Goal: Find specific page/section: Find specific page/section

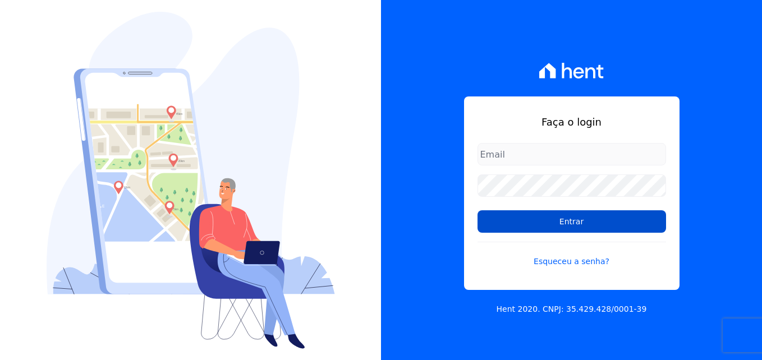
type input "[PERSON_NAME][EMAIL_ADDRESS][PERSON_NAME][DOMAIN_NAME]"
click at [563, 223] on input "Entrar" at bounding box center [572, 221] width 189 height 22
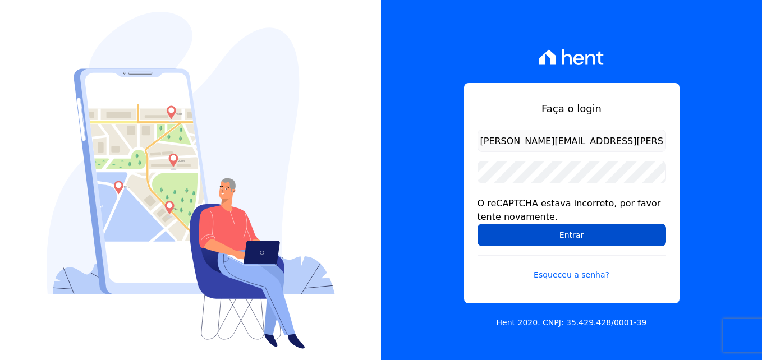
click at [589, 235] on input "Entrar" at bounding box center [572, 235] width 189 height 22
click at [569, 236] on input "Entrar" at bounding box center [572, 235] width 189 height 22
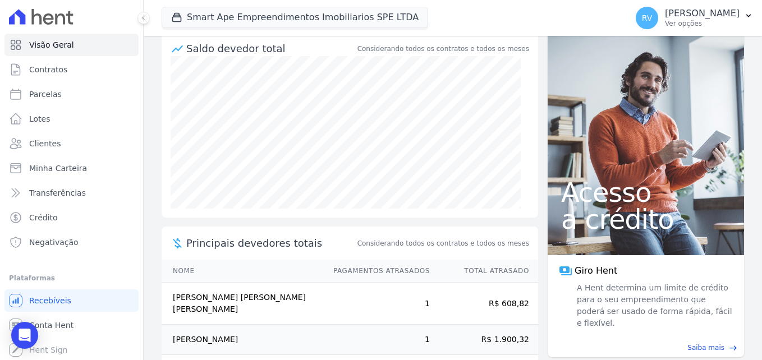
scroll to position [213, 0]
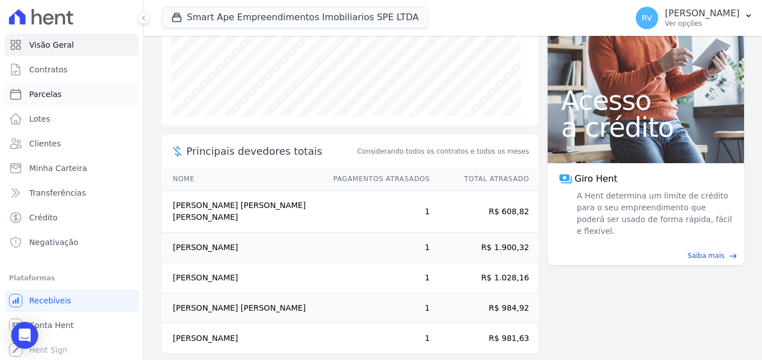
click at [80, 104] on link "Parcelas" at bounding box center [71, 94] width 134 height 22
select select
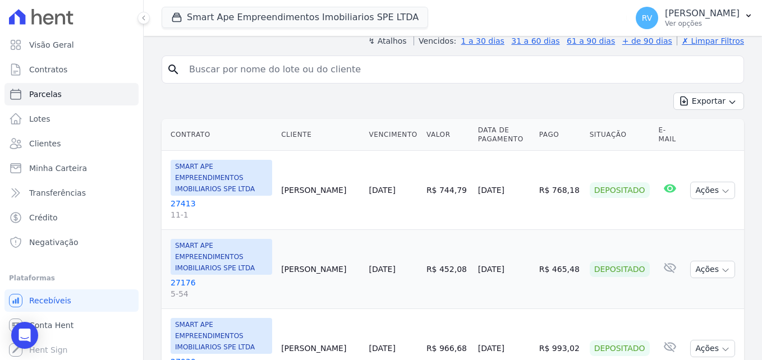
scroll to position [225, 0]
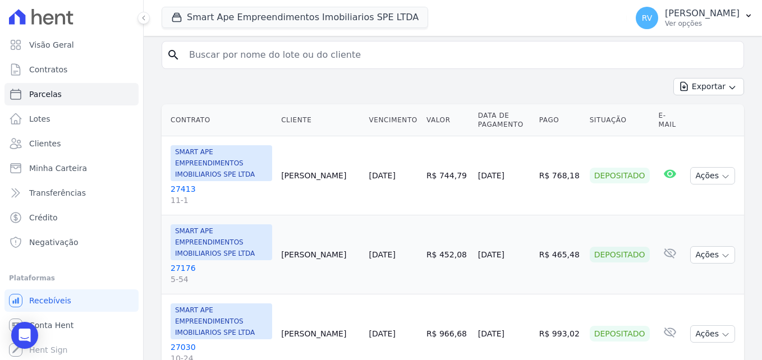
click at [234, 55] on input "search" at bounding box center [460, 55] width 557 height 22
paste input "[PERSON_NAME] [PERSON_NAME]"
type input "[PERSON_NAME] [PERSON_NAME]"
select select
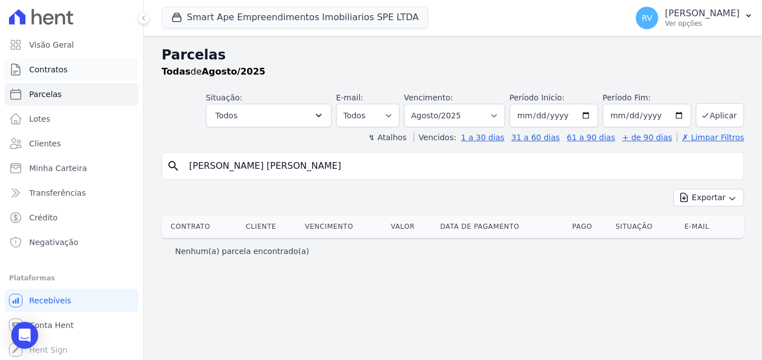
click at [66, 65] on link "Contratos" at bounding box center [71, 69] width 134 height 22
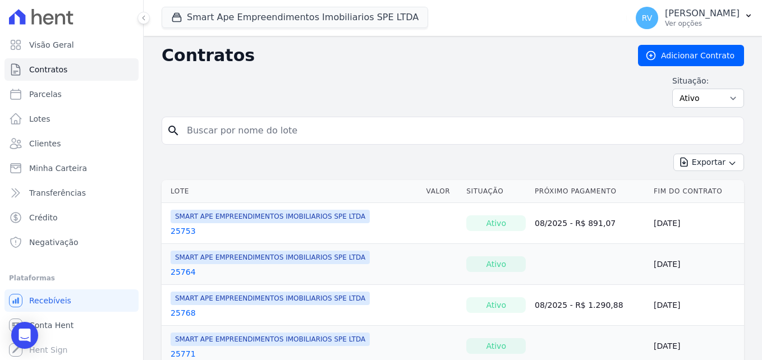
click at [209, 130] on input "search" at bounding box center [459, 131] width 559 height 22
paste input "[PERSON_NAME] [PERSON_NAME]"
type input "[PERSON_NAME] [PERSON_NAME]"
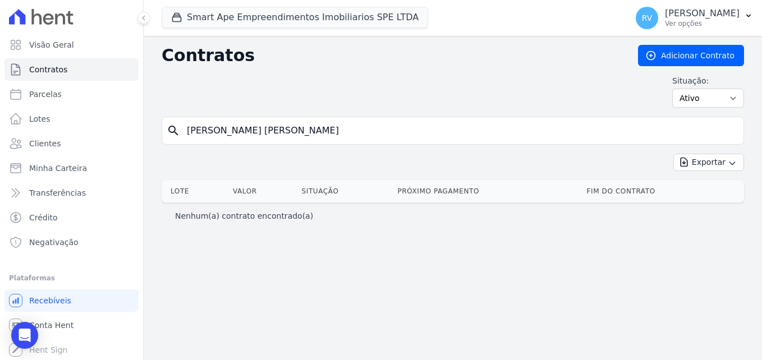
drag, startPoint x: 382, startPoint y: 126, endPoint x: 225, endPoint y: 139, distance: 157.7
click at [225, 139] on input "Jaqueline Costa Tavares" at bounding box center [459, 131] width 559 height 22
type input "Jaqueline"
click at [734, 94] on select "Ativo Todos Pausado Distratado Rascunho Expirado Encerrado" at bounding box center [708, 98] width 72 height 19
select select "all"
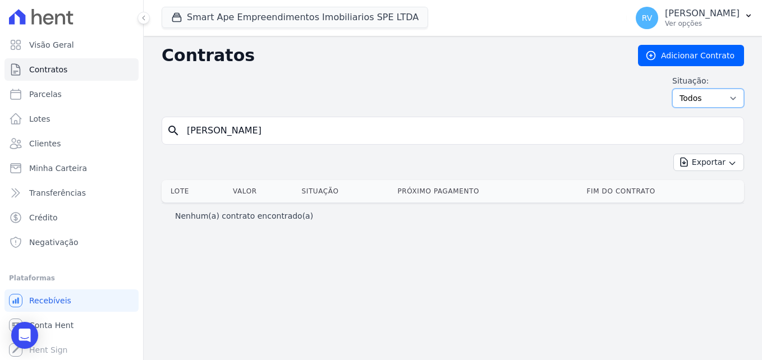
click at [677, 89] on select "Ativo Todos Pausado Distratado Rascunho Expirado Encerrado" at bounding box center [708, 98] width 72 height 19
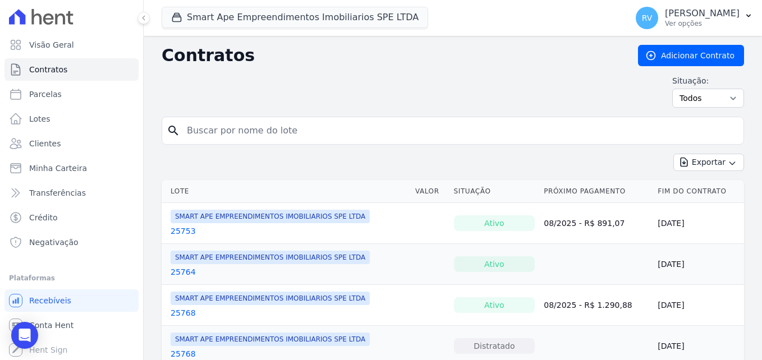
drag, startPoint x: 354, startPoint y: 125, endPoint x: 165, endPoint y: 118, distance: 188.7
click at [165, 118] on div "search" at bounding box center [453, 131] width 583 height 28
paste input "[PERSON_NAME] [PERSON_NAME]"
type input "[PERSON_NAME] [PERSON_NAME]"
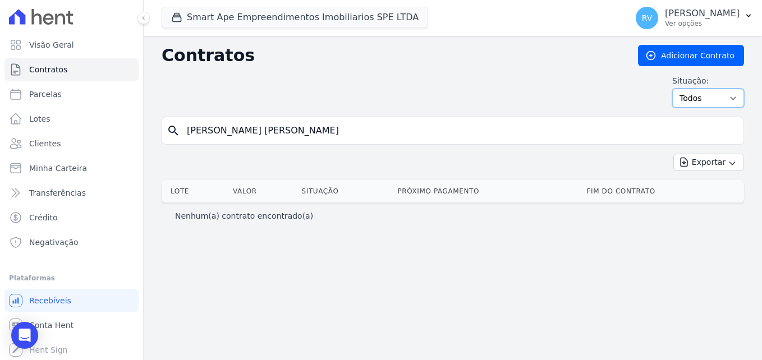
click at [725, 98] on select "Ativo Todos Pausado Distratado Rascunho Expirado Encerrado" at bounding box center [708, 98] width 72 height 19
select select
click at [677, 89] on select "Ativo Todos Pausado Distratado Rascunho Expirado Encerrado" at bounding box center [708, 98] width 72 height 19
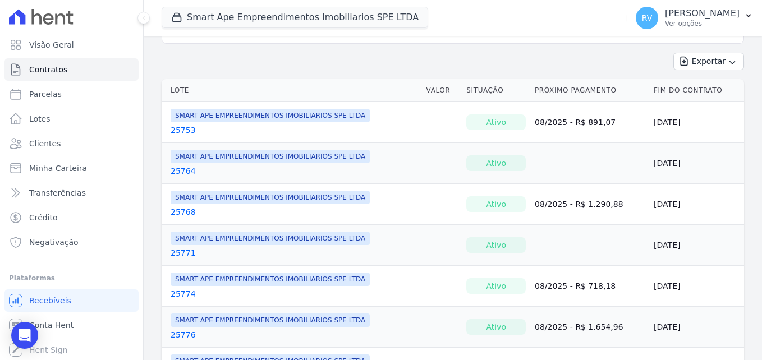
scroll to position [112, 0]
